Goal: Task Accomplishment & Management: Manage account settings

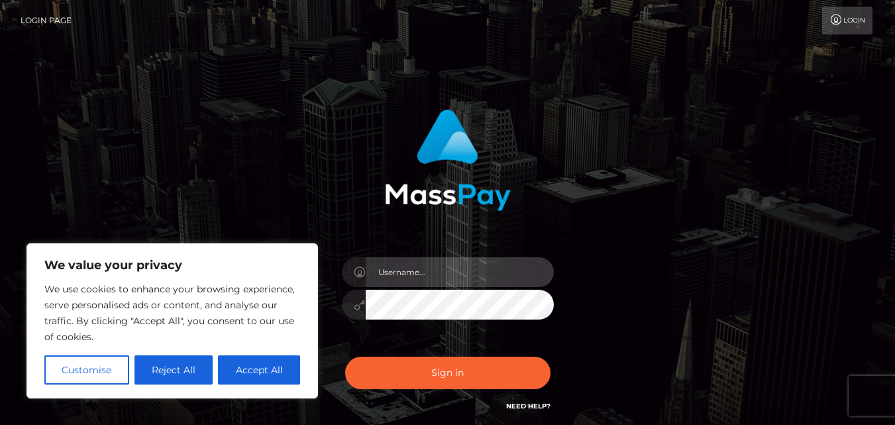
drag, startPoint x: 474, startPoint y: 267, endPoint x: 464, endPoint y: 266, distance: 10.0
click at [473, 266] on input "text" at bounding box center [460, 272] width 188 height 30
type input "goddesslivx@gmail.com"
click at [499, 287] on div "goddesslivx@gmail.com" at bounding box center [448, 297] width 232 height 101
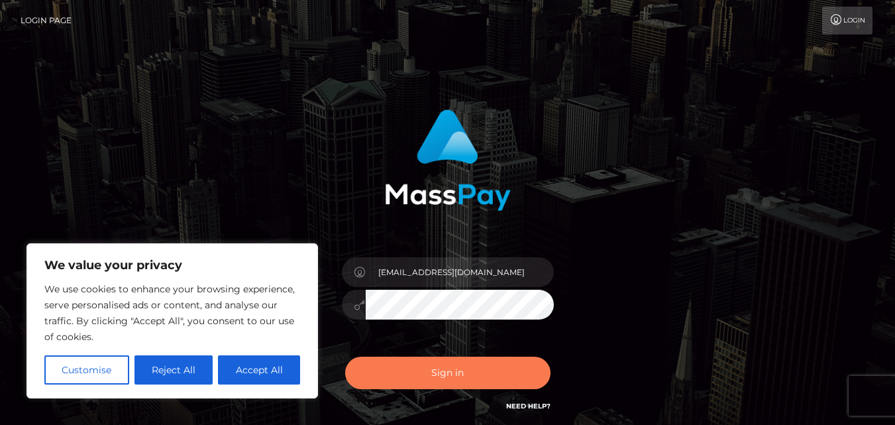
click at [480, 371] on button "Sign in" at bounding box center [447, 372] width 205 height 32
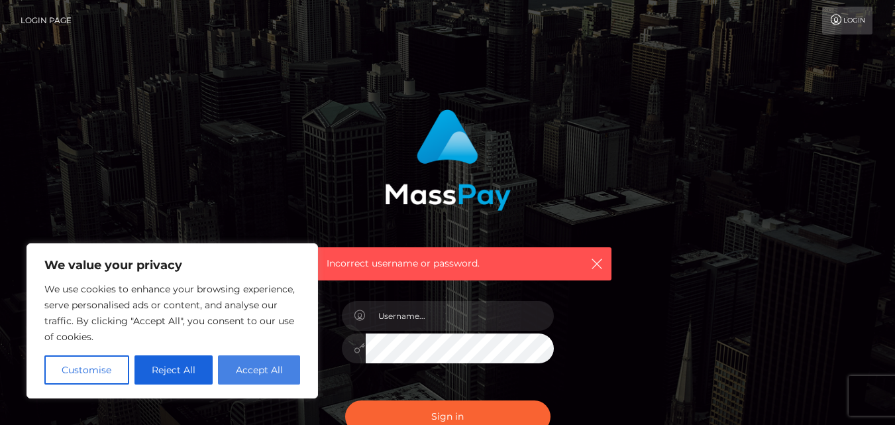
click at [247, 369] on button "Accept All" at bounding box center [259, 369] width 82 height 29
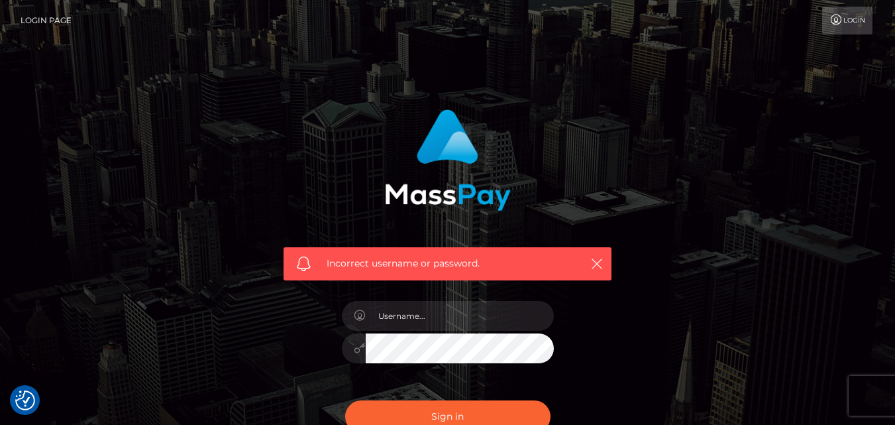
checkbox input "true"
